Goal: Task Accomplishment & Management: Complete application form

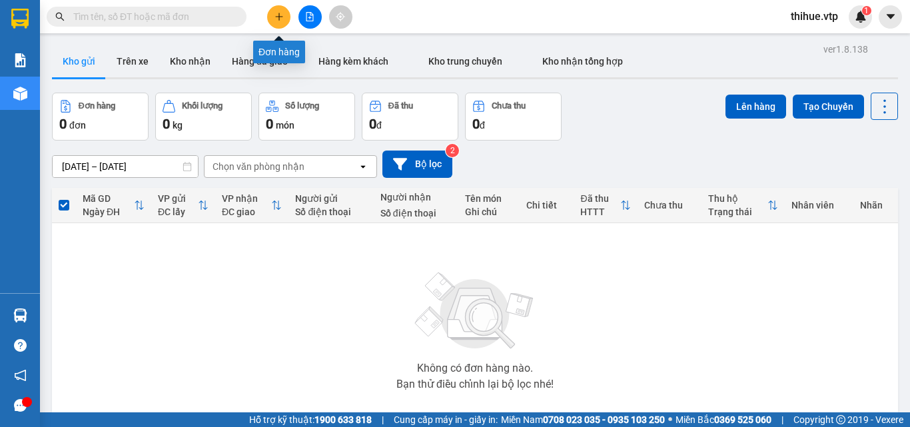
click at [280, 19] on icon "plus" at bounding box center [278, 16] width 9 height 9
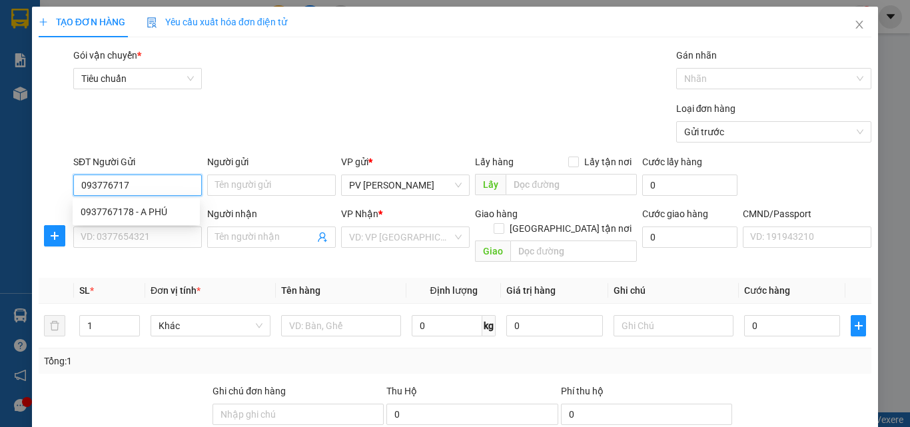
type input "0937767178"
click at [127, 211] on div "0937767178 - A PHÚ" at bounding box center [136, 211] width 111 height 15
type input "A PHÚ"
type input "0907193393"
type input "minh"
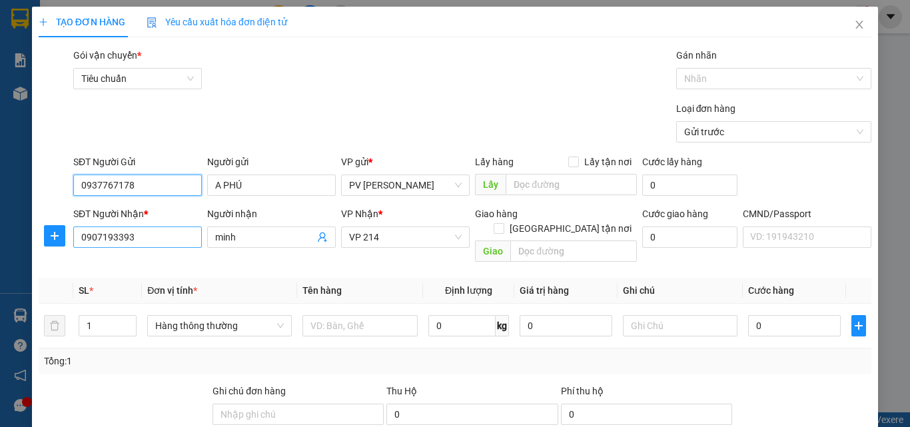
type input "0937767178"
click at [139, 238] on input "0907193393" at bounding box center [137, 236] width 129 height 21
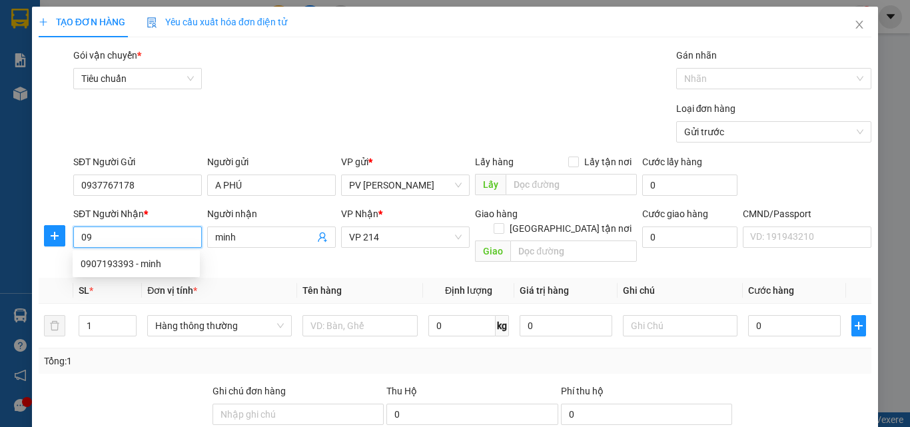
type input "0"
click at [117, 286] on div "0973516056 - cảnh" at bounding box center [136, 285] width 111 height 15
type input "0973516056"
type input "cảnh"
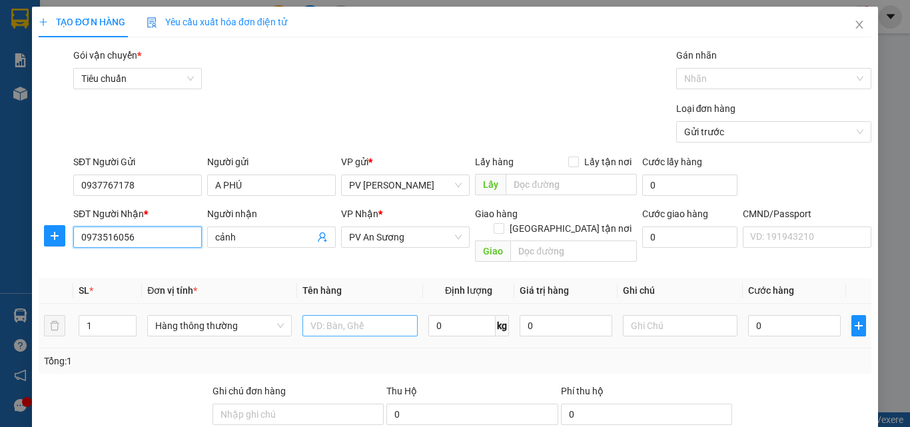
type input "0973516056"
click at [334, 315] on input "text" at bounding box center [359, 325] width 115 height 21
type input "1 MÁY HÀN"
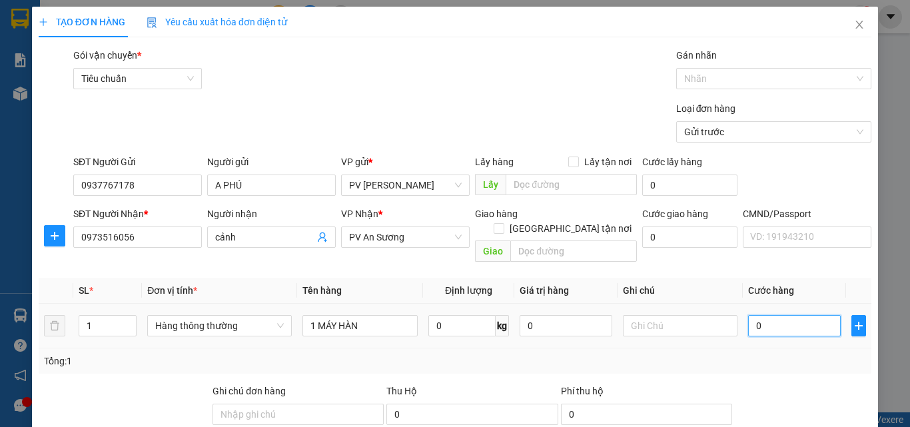
click at [750, 315] on input "0" at bounding box center [794, 325] width 92 height 21
type input "1"
type input "10"
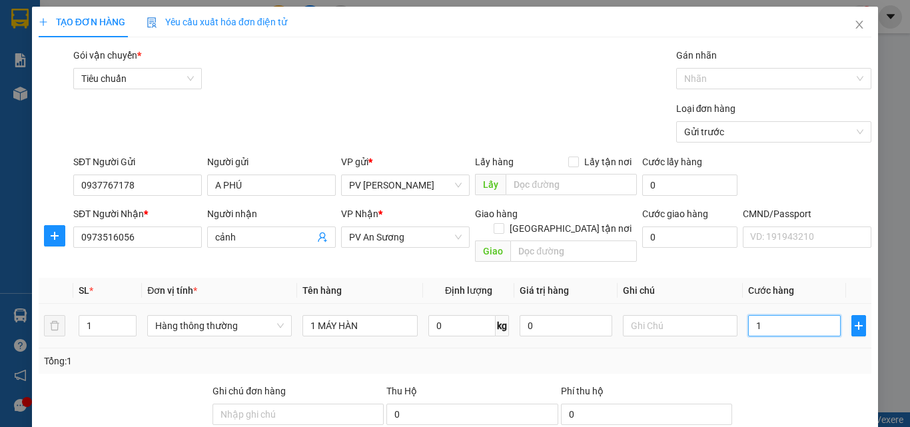
type input "10"
type input "100"
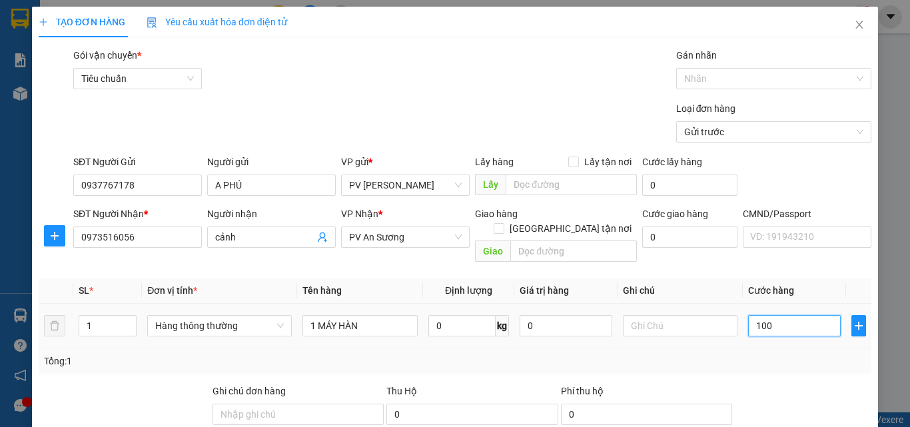
type input "1.000"
type input "10.000"
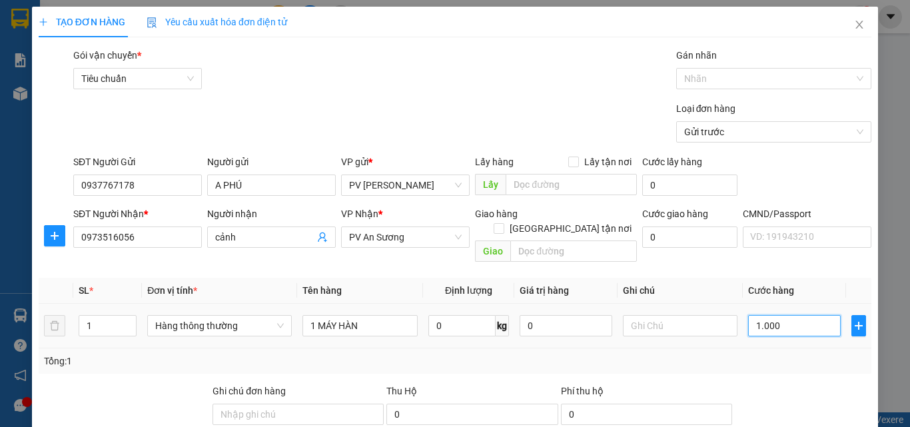
type input "10.000"
type input "100.000"
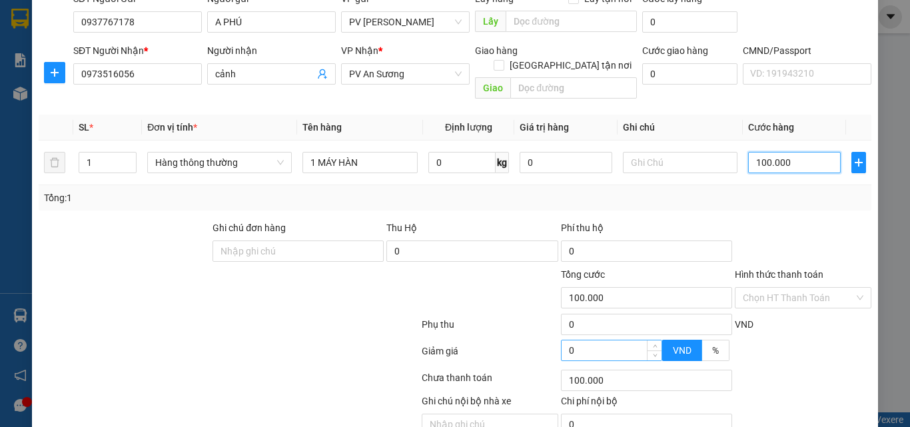
scroll to position [200, 0]
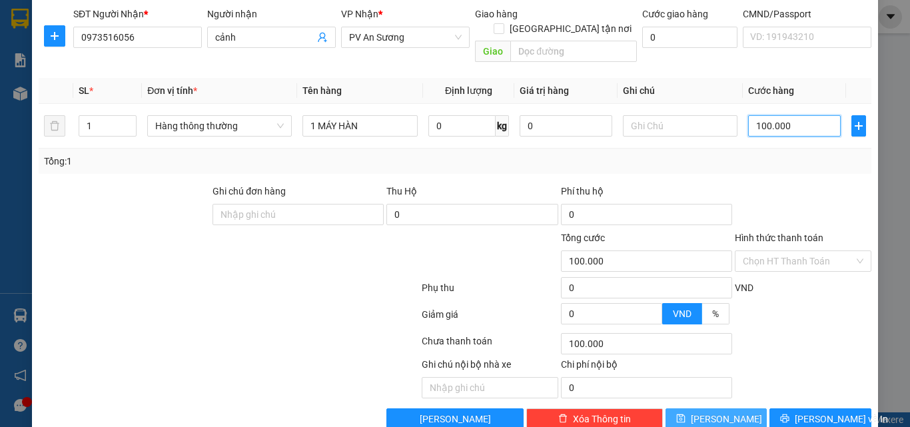
type input "100.000"
click at [720, 411] on span "[PERSON_NAME]" at bounding box center [725, 418] width 71 height 15
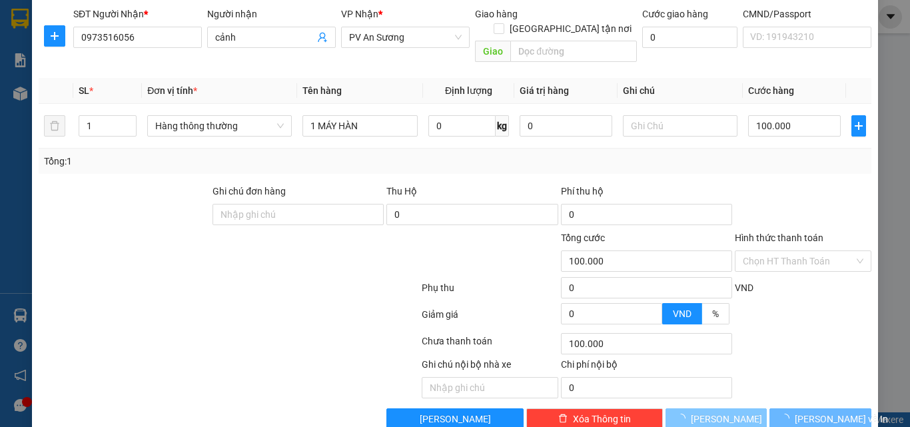
type input "0"
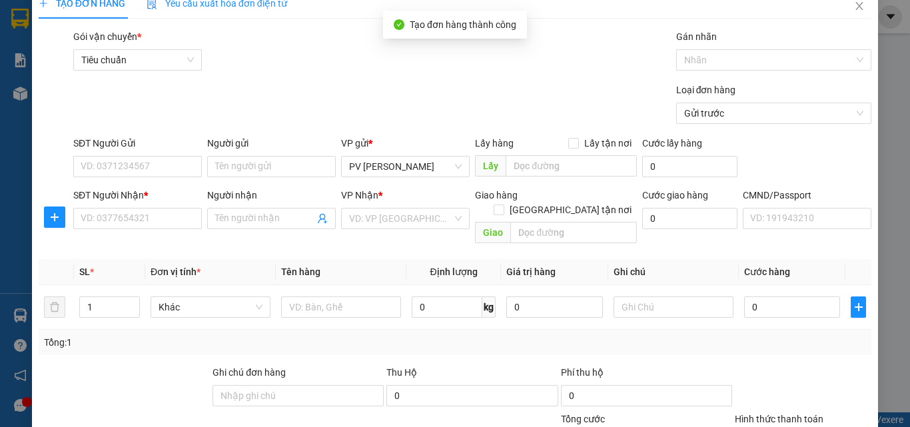
scroll to position [0, 0]
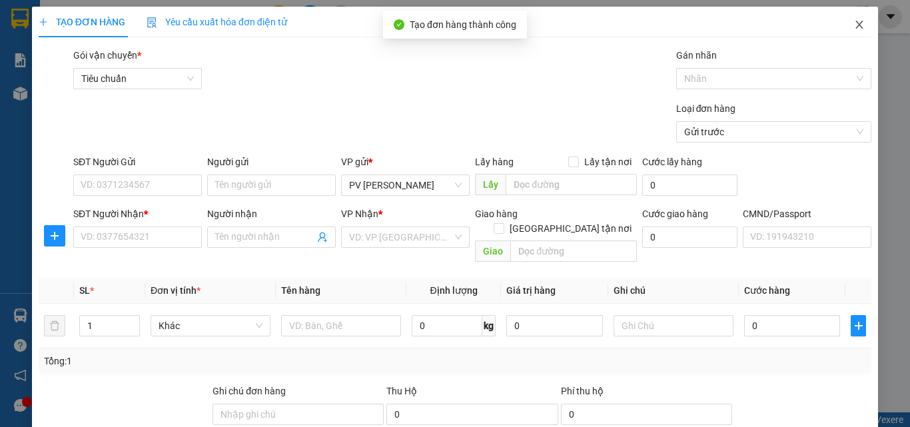
click at [854, 28] on icon "close" at bounding box center [859, 24] width 11 height 11
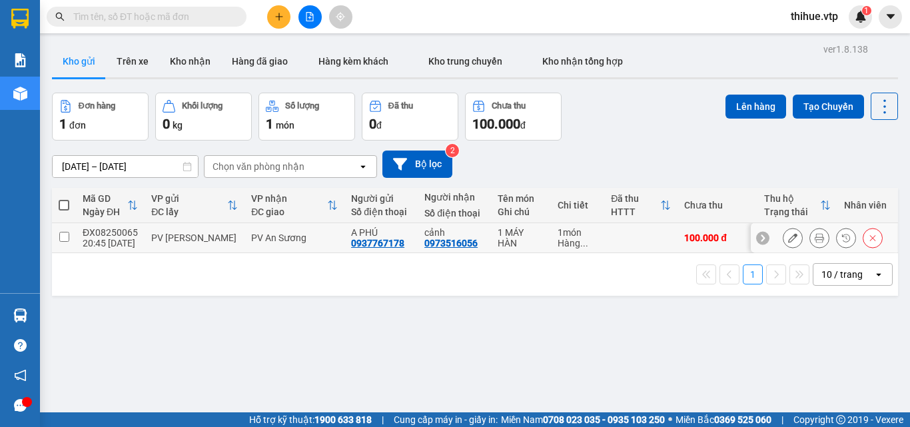
click at [63, 234] on input "checkbox" at bounding box center [64, 237] width 10 height 10
checkbox input "true"
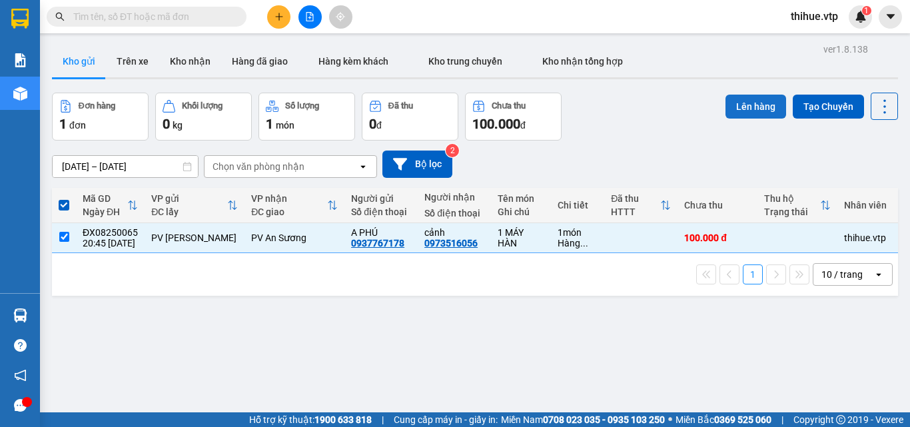
click at [754, 103] on button "Lên hàng" at bounding box center [755, 107] width 61 height 24
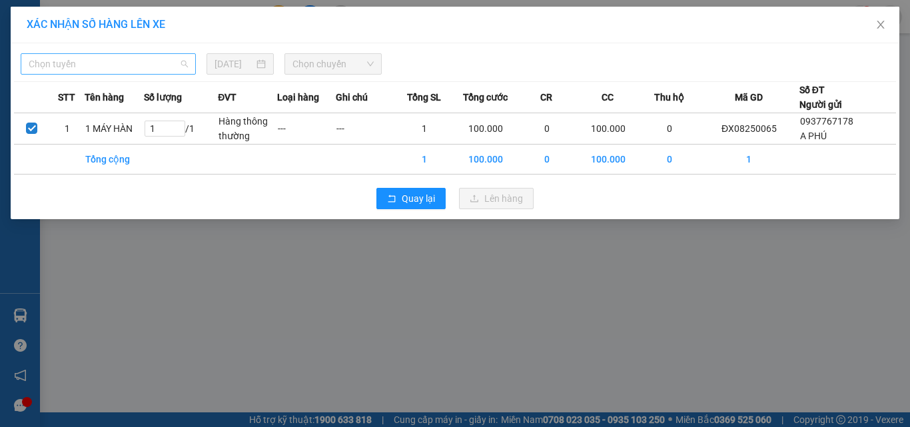
click at [103, 64] on span "Chọn tuyến" at bounding box center [108, 64] width 159 height 20
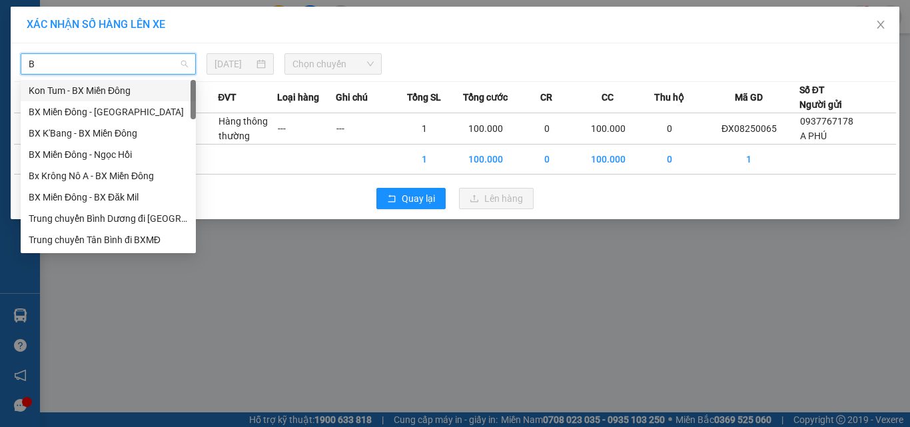
type input "B"
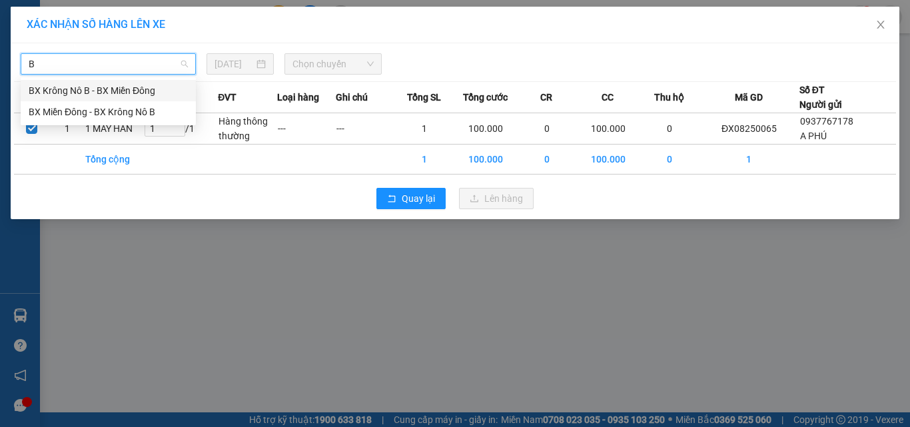
click at [74, 96] on div "BX Krông Nô B - BX Miền Đông" at bounding box center [108, 90] width 159 height 15
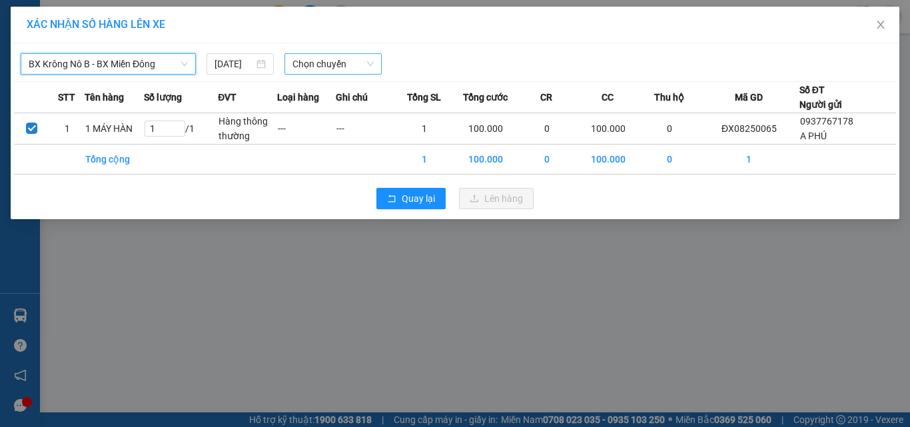
click at [317, 67] on span "Chọn chuyến" at bounding box center [333, 64] width 82 height 20
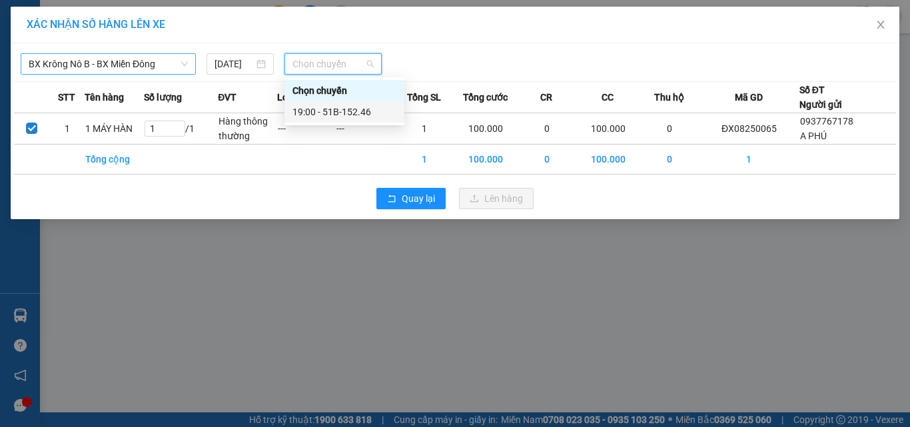
click at [349, 113] on div "19:00 - 51B-152.46" at bounding box center [344, 112] width 104 height 15
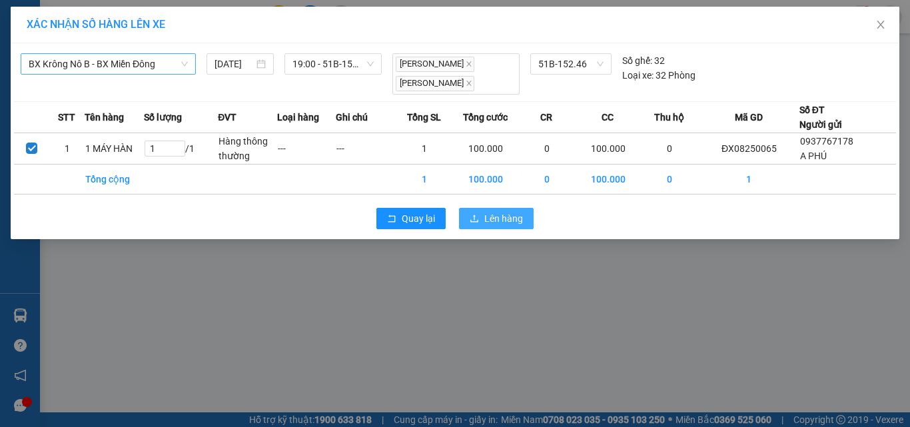
click at [497, 220] on span "Lên hàng" at bounding box center [503, 218] width 39 height 15
